Goal: Information Seeking & Learning: Learn about a topic

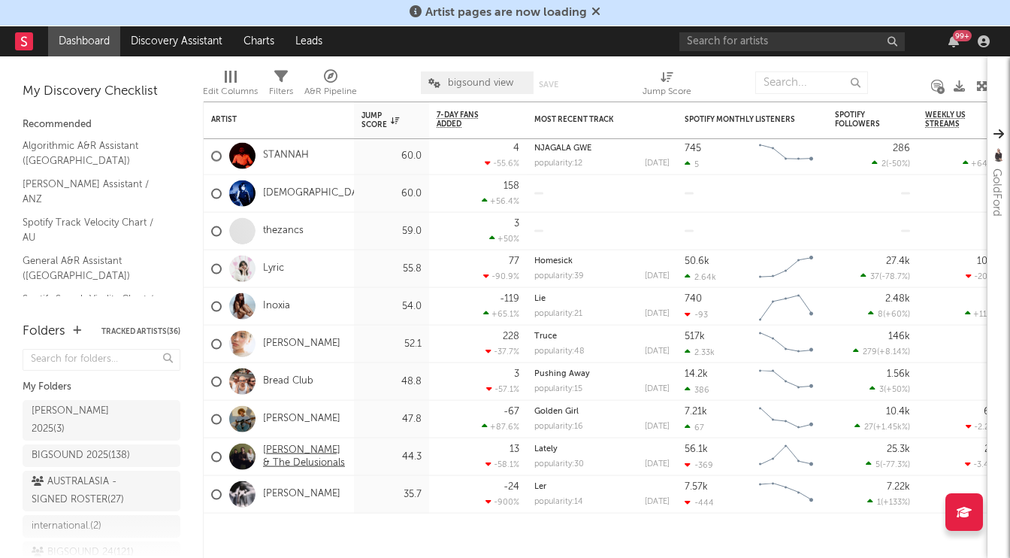
click at [289, 452] on link "[PERSON_NAME] & The Delusionals" at bounding box center [304, 456] width 83 height 26
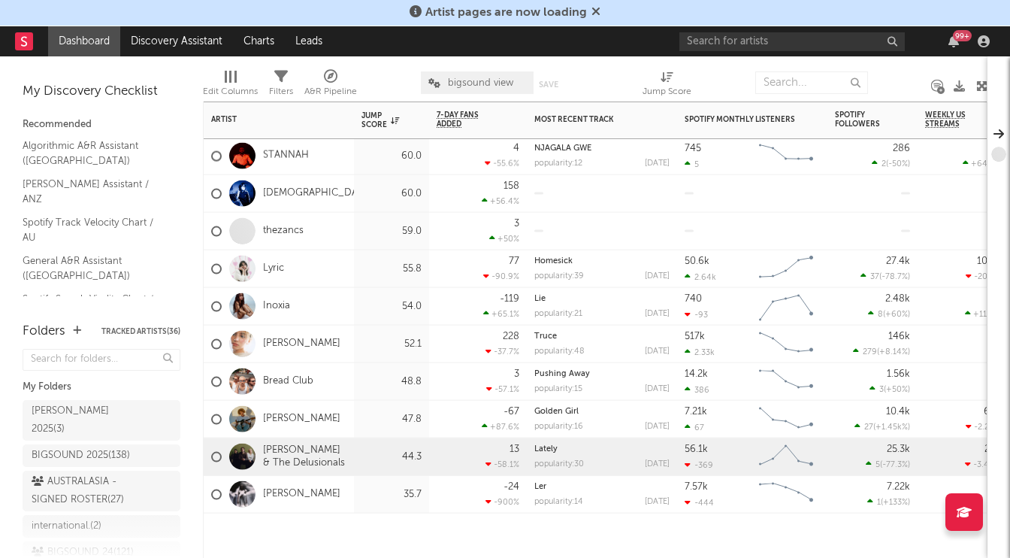
click at [381, 542] on div at bounding box center [391, 535] width 75 height 45
click at [240, 542] on div at bounding box center [279, 535] width 150 height 45
click at [366, 536] on div at bounding box center [391, 535] width 75 height 45
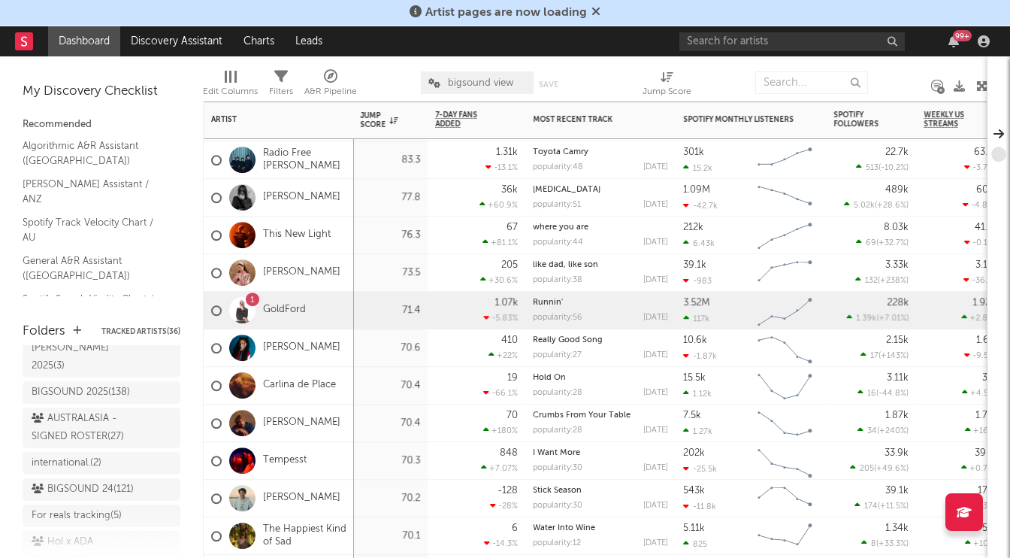
scroll to position [64, 0]
click at [99, 412] on div "AUSTRALASIA - SIGNED ROSTER ( 27 )" at bounding box center [85, 427] width 106 height 36
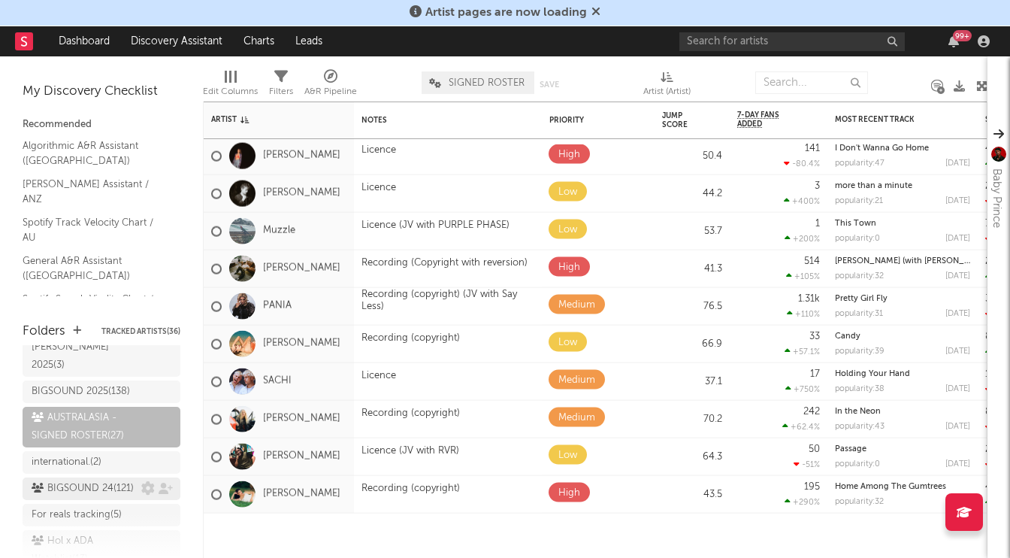
click at [114, 479] on div "BIGSOUND 24 ( 121 )" at bounding box center [83, 488] width 102 height 18
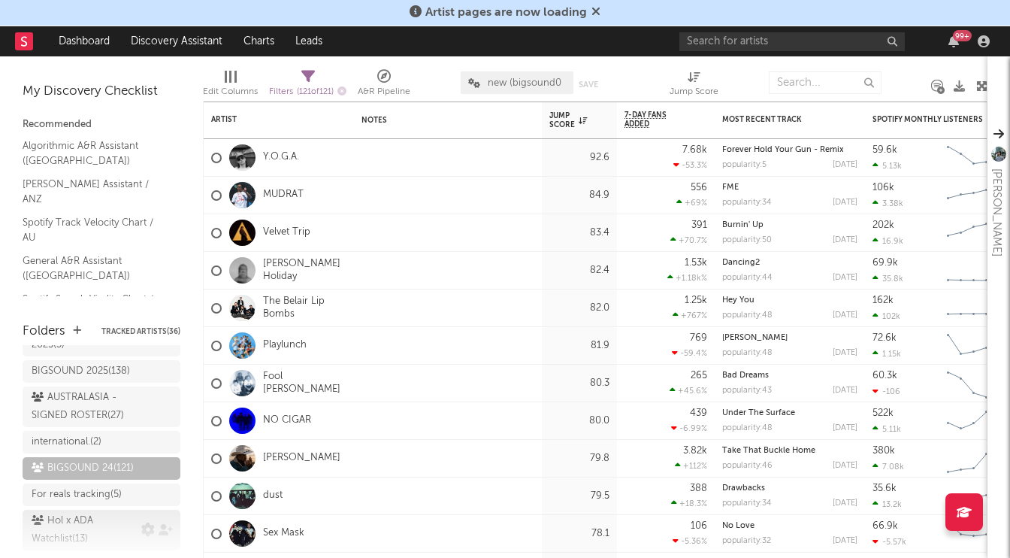
scroll to position [35, 0]
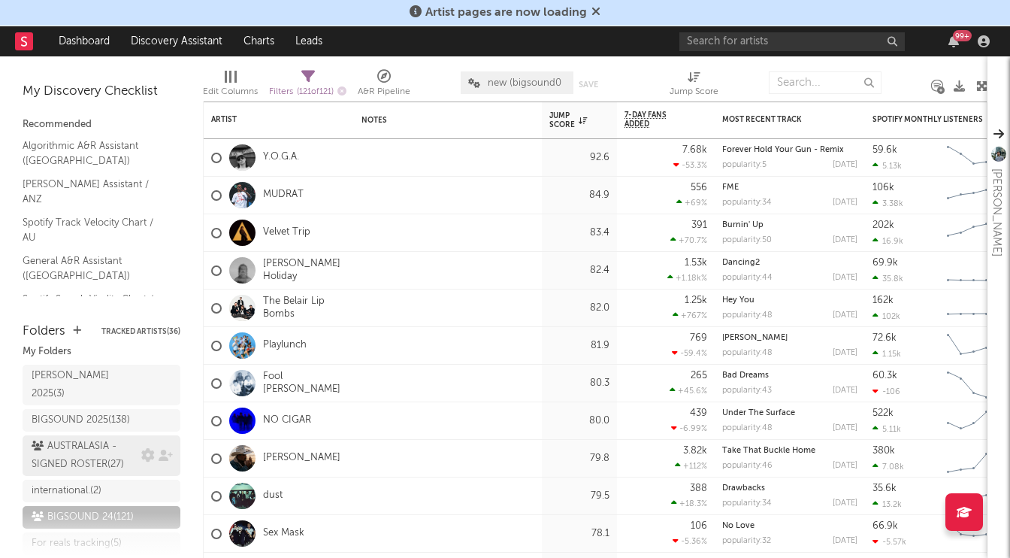
click at [110, 437] on div "AUSTRALASIA - SIGNED ROSTER ( 27 )" at bounding box center [85, 455] width 106 height 36
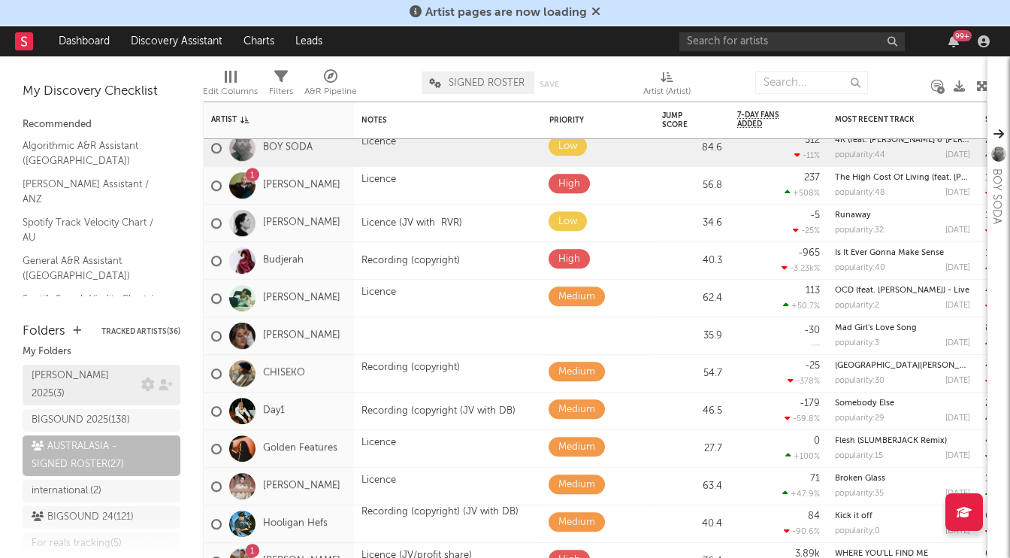
click at [78, 375] on div "[PERSON_NAME] 2025 ( 3 )" at bounding box center [85, 385] width 106 height 36
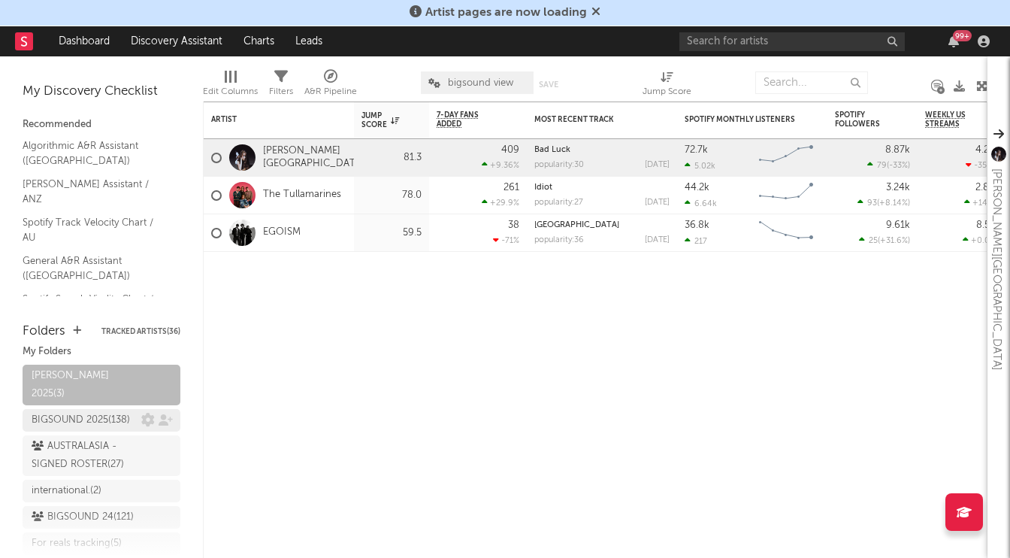
click at [83, 411] on div "BIGSOUND 2025 ( 138 )" at bounding box center [81, 420] width 98 height 18
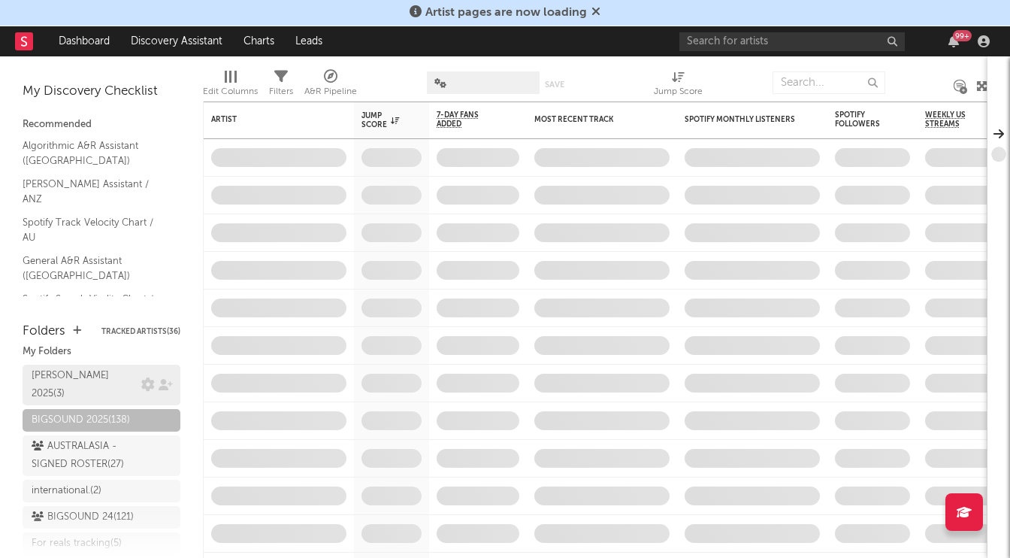
click at [74, 370] on div "[PERSON_NAME] 2025 ( 3 )" at bounding box center [85, 385] width 106 height 36
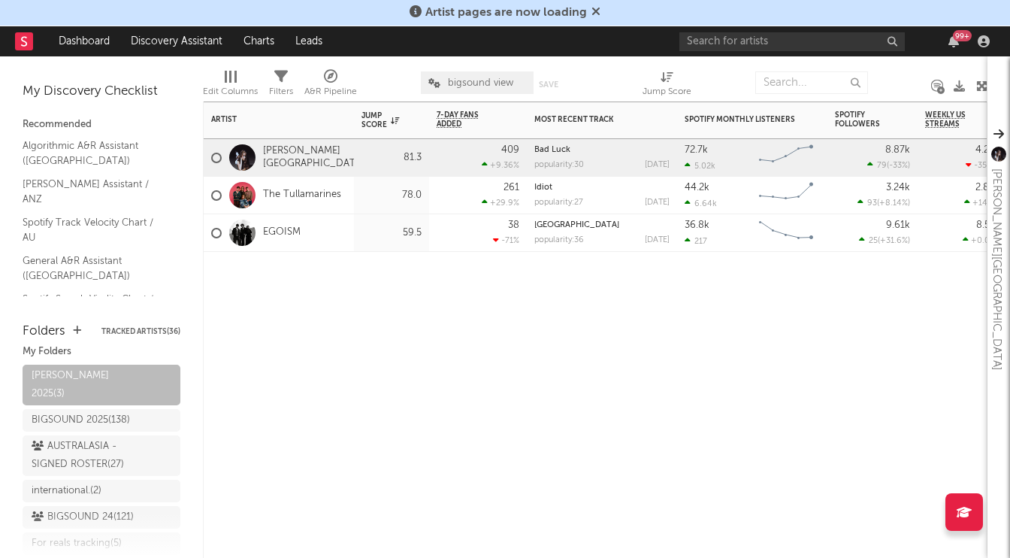
click at [292, 186] on div "The Tullamarines" at bounding box center [276, 196] width 130 height 44
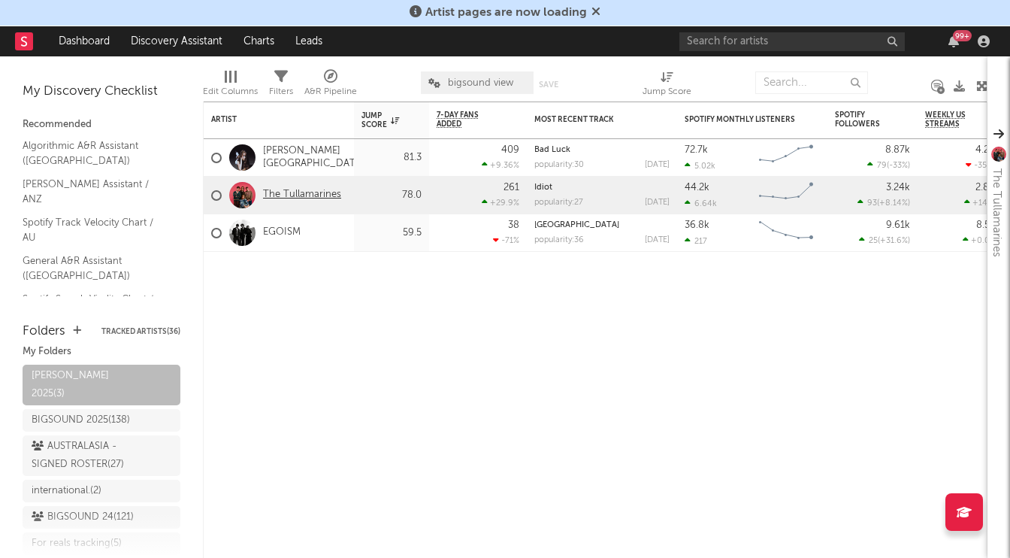
click at [300, 192] on link "The Tullamarines" at bounding box center [302, 195] width 78 height 13
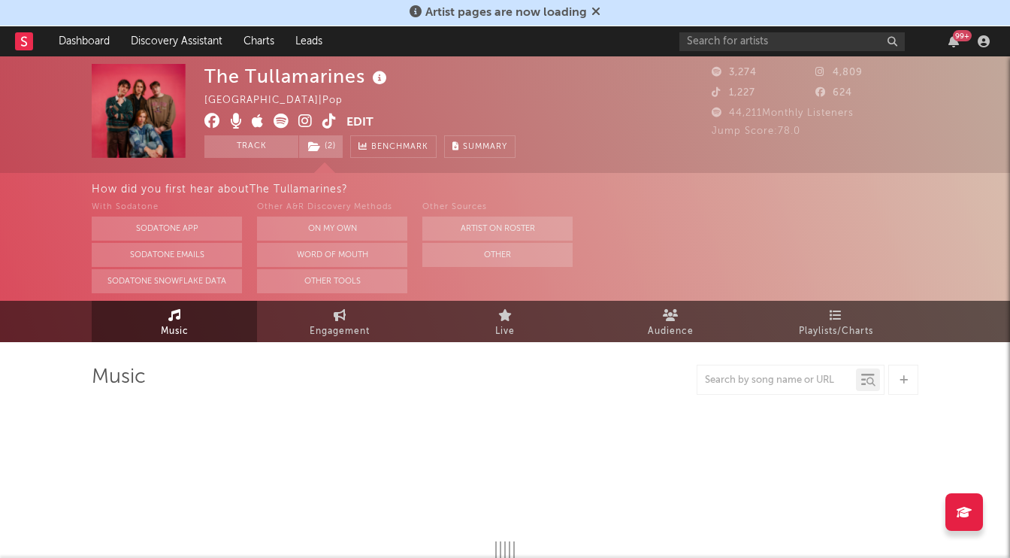
select select "1w"
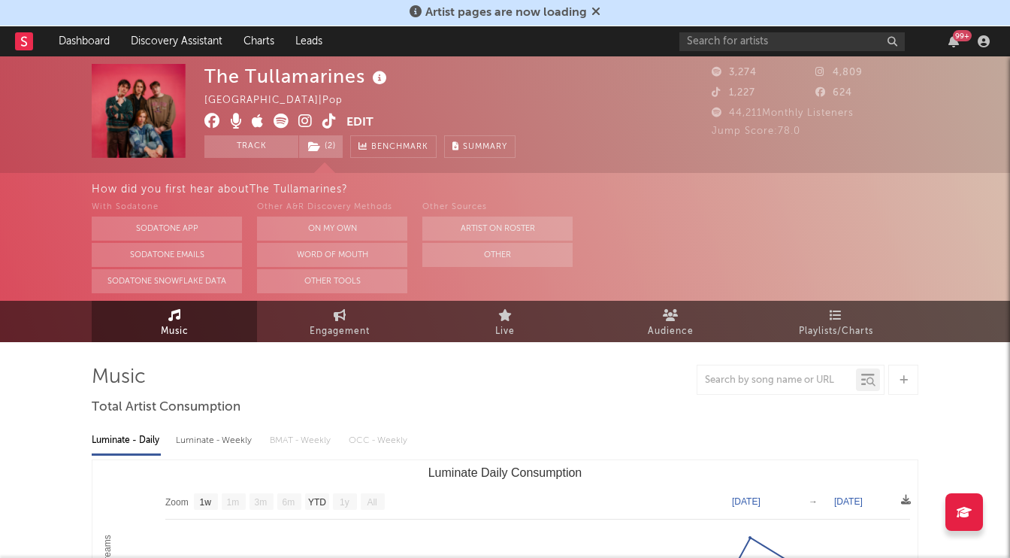
click at [281, 120] on icon at bounding box center [280, 120] width 15 height 15
click at [307, 118] on icon at bounding box center [305, 120] width 14 height 15
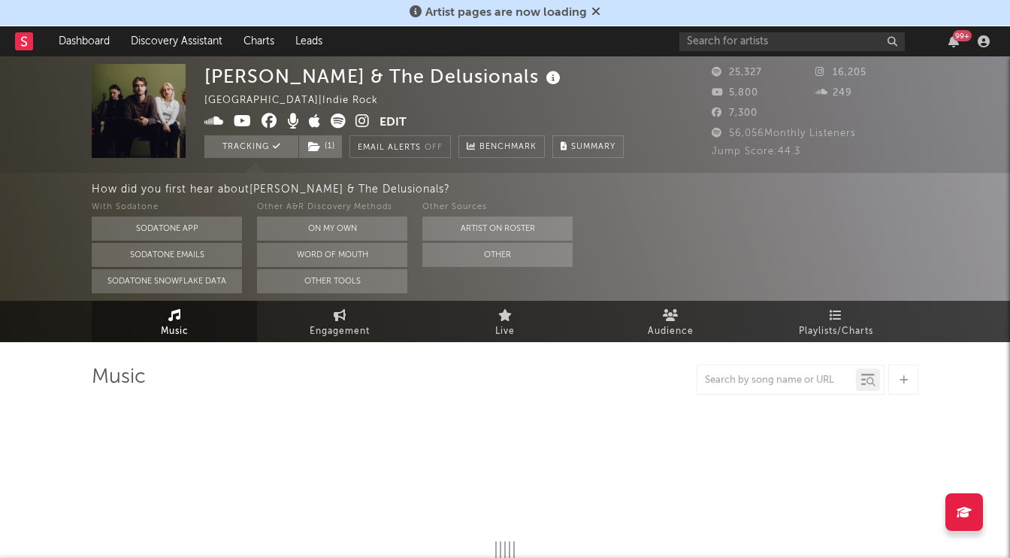
select select "6m"
